Goal: Communication & Community: Answer question/provide support

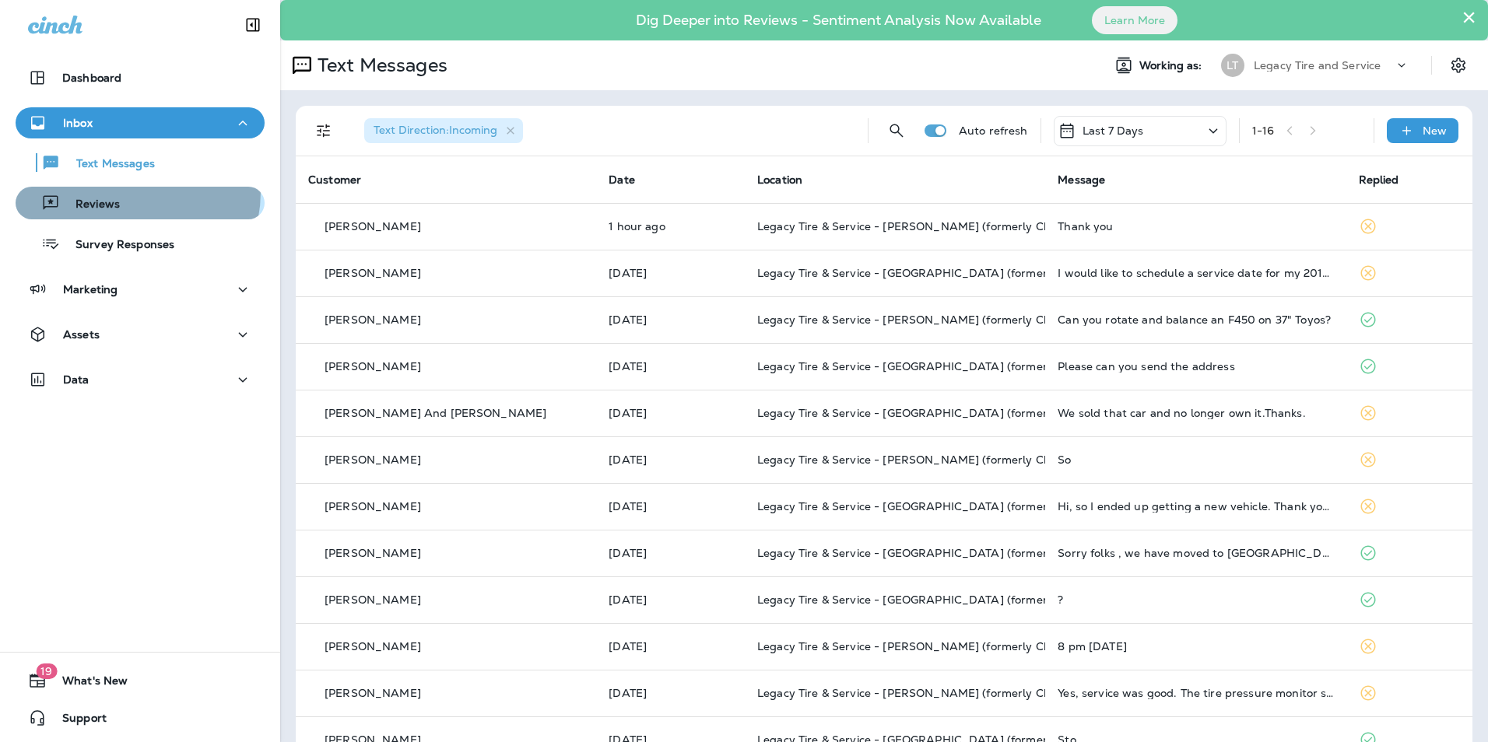
click at [124, 192] on div "Reviews" at bounding box center [140, 202] width 237 height 23
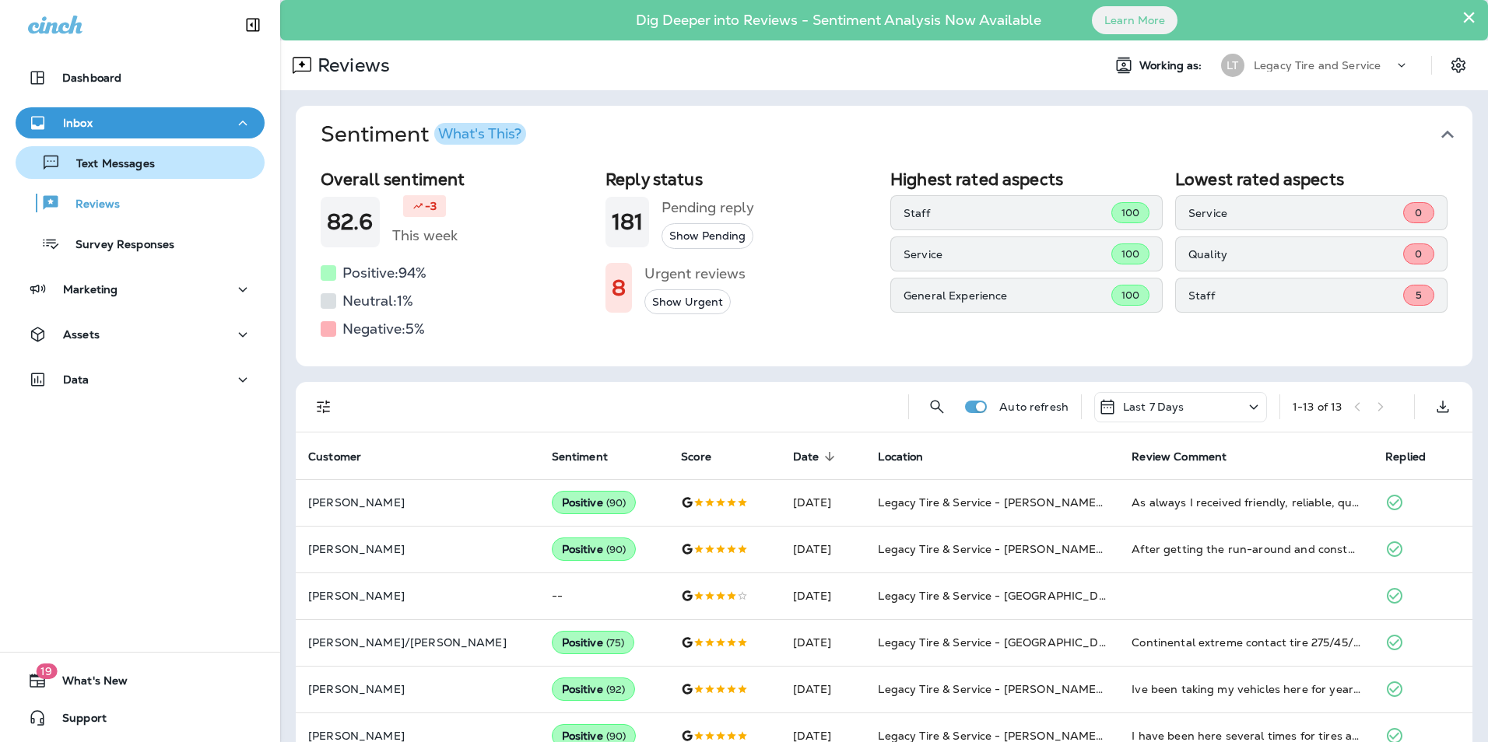
click at [131, 173] on div "Text Messages" at bounding box center [88, 162] width 133 height 23
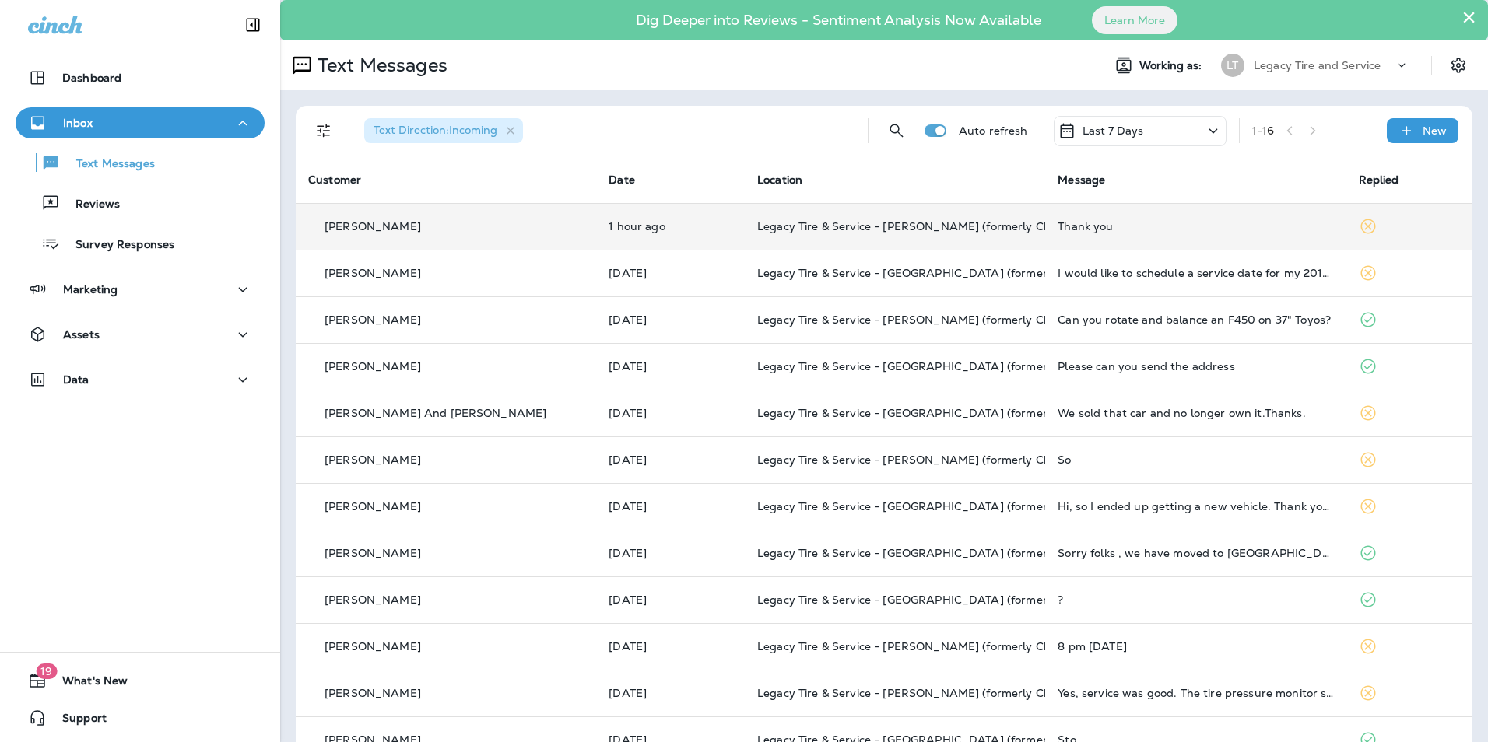
click at [631, 217] on td "1 hour ago" at bounding box center [670, 226] width 149 height 47
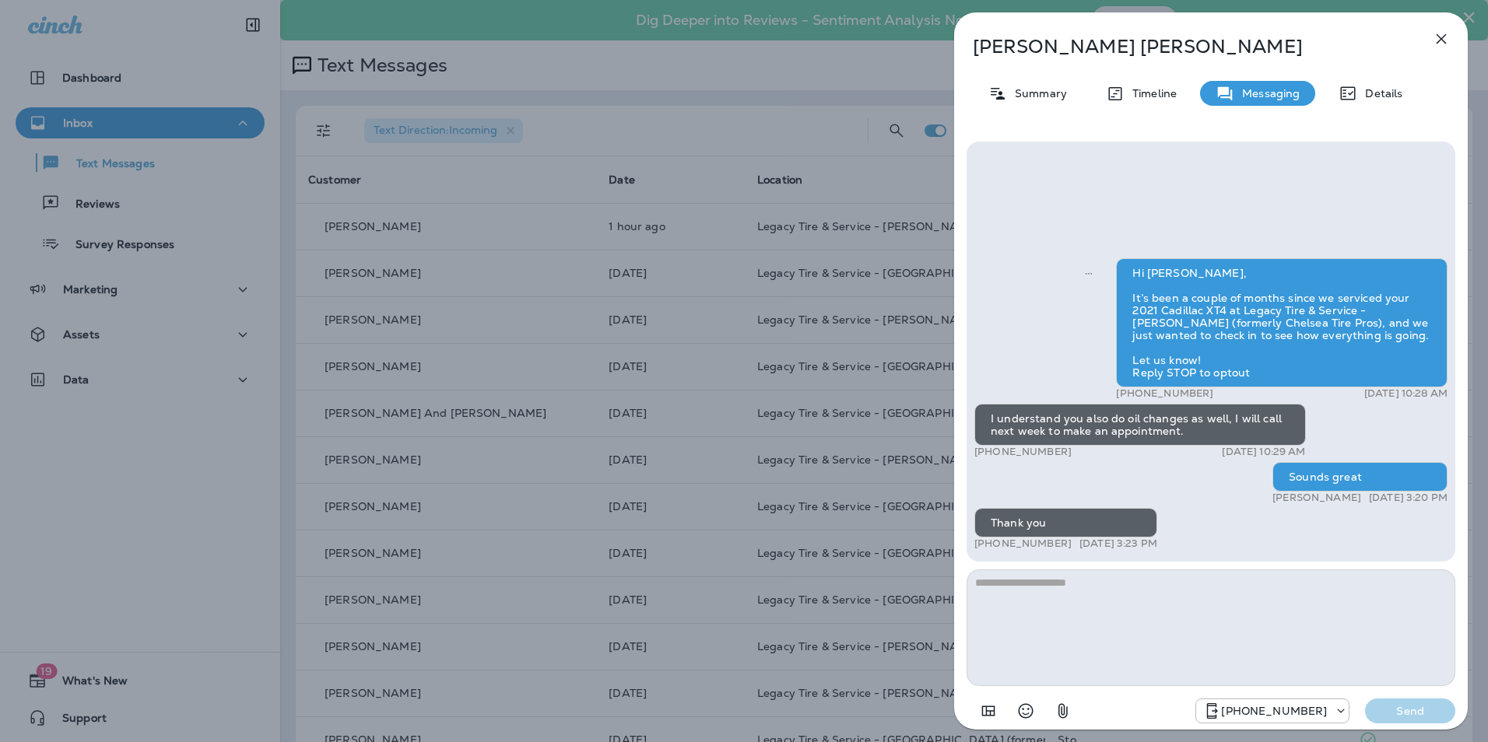
click at [416, 103] on div "[PERSON_NAME] Summary Timeline Messaging Details Hi [PERSON_NAME], It’s been a …" at bounding box center [744, 371] width 1488 height 742
